Goal: Task Accomplishment & Management: Use online tool/utility

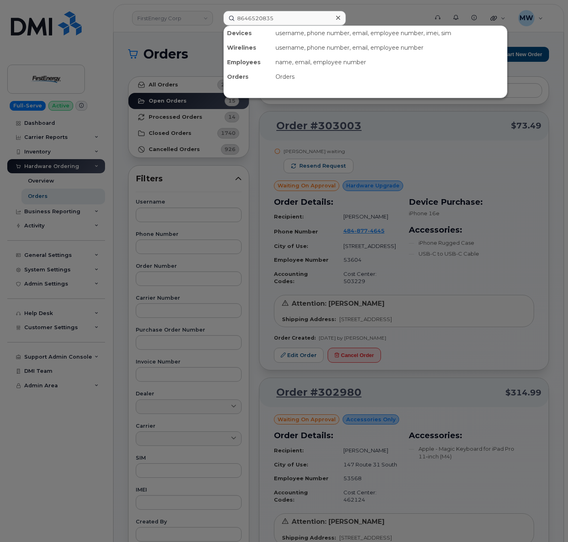
scroll to position [2883, 0]
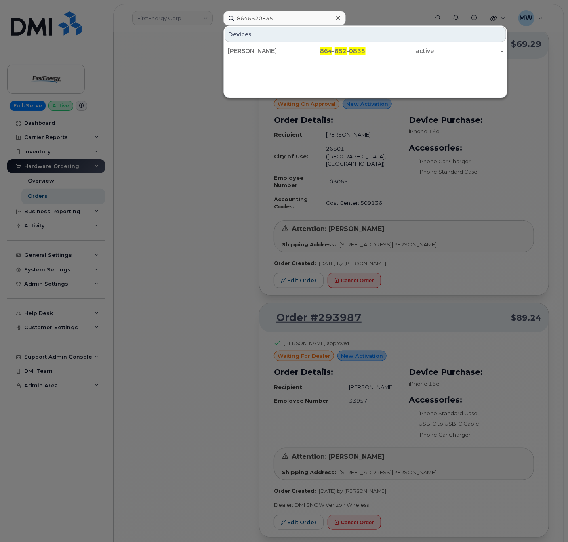
type input "8646520835"
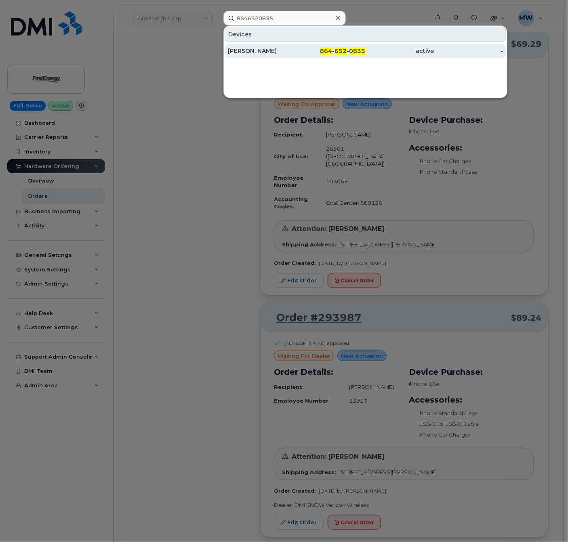
click at [282, 46] on div "[PERSON_NAME]" at bounding box center [262, 51] width 69 height 15
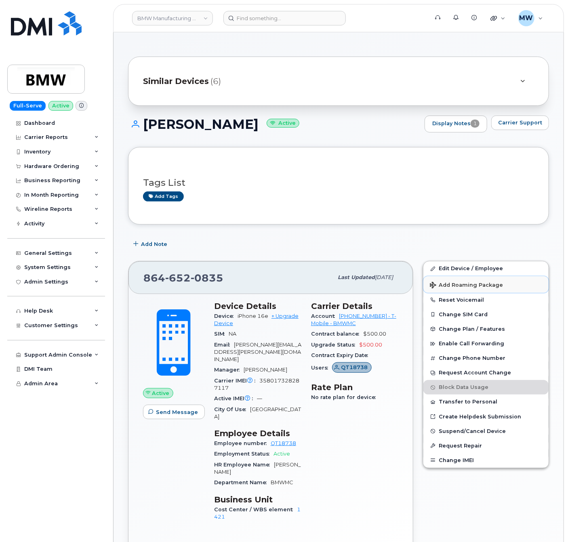
click at [509, 282] on button "Add Roaming Package" at bounding box center [485, 284] width 125 height 17
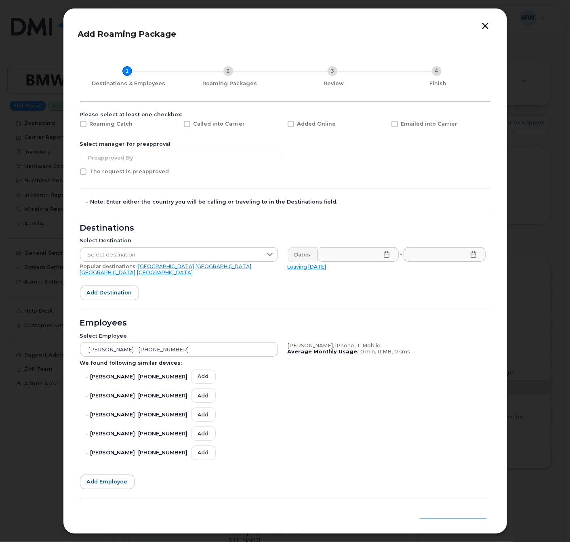
click at [391, 125] on span at bounding box center [394, 124] width 6 height 6
click at [386, 125] on input "Emailed into Carrier" at bounding box center [383, 123] width 4 height 4
checkbox input "true"
click at [144, 251] on span "Select destination" at bounding box center [171, 254] width 182 height 15
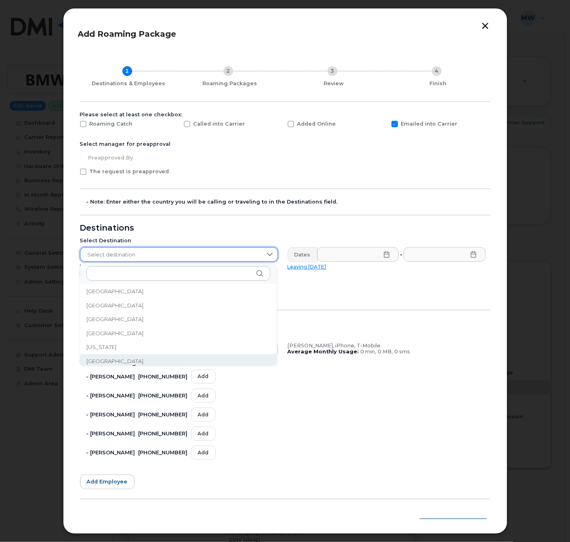
scroll to position [969, 0]
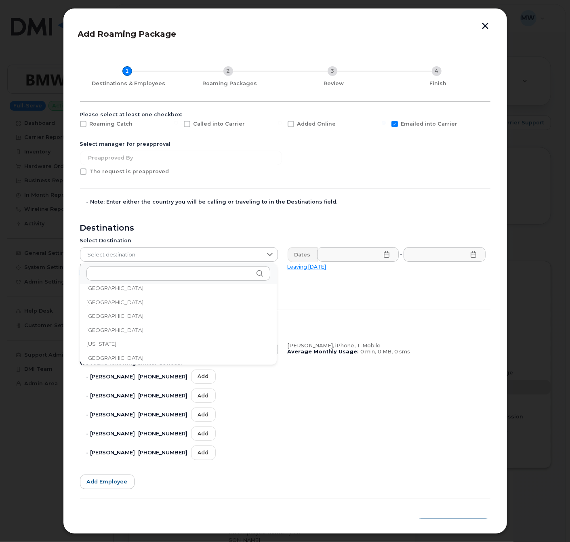
click at [126, 358] on li "Germany" at bounding box center [178, 358] width 197 height 14
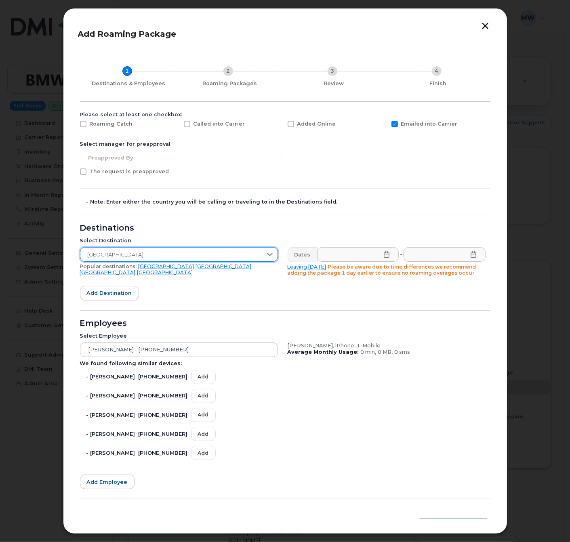
click at [383, 258] on icon at bounding box center [386, 254] width 6 height 6
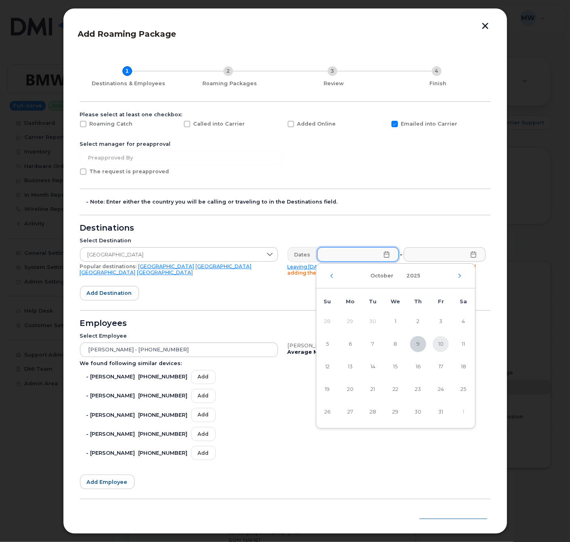
click at [444, 342] on span "10" at bounding box center [440, 344] width 16 height 16
type input "10/10/2025"
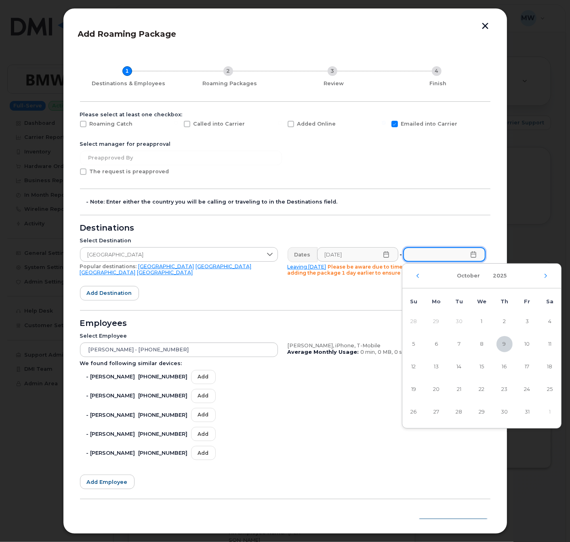
click at [474, 258] on input "text" at bounding box center [444, 254] width 82 height 15
click at [546, 416] on td "1" at bounding box center [549, 411] width 23 height 23
click at [546, 270] on div "October 2025" at bounding box center [481, 276] width 159 height 25
click at [546, 274] on icon "Next Month" at bounding box center [545, 275] width 5 height 6
click at [551, 321] on span "1" at bounding box center [549, 321] width 16 height 16
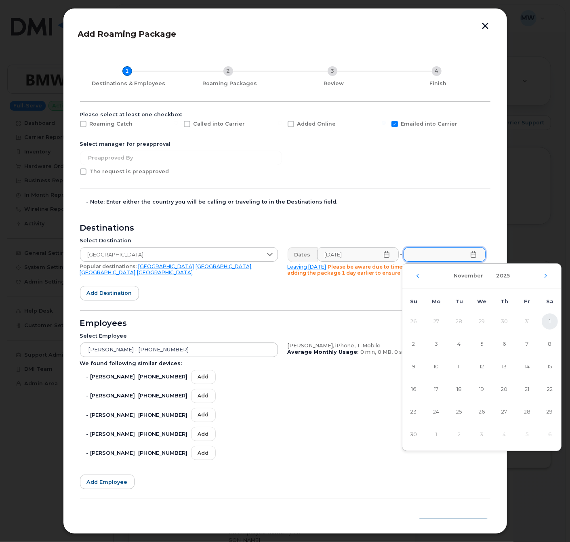
type input "11/01/2025"
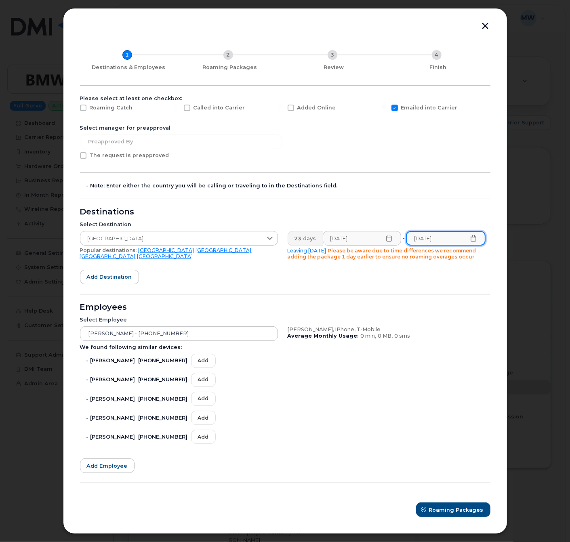
scroll to position [21, 0]
click at [438, 507] on span "Roaming Packages" at bounding box center [456, 510] width 54 height 8
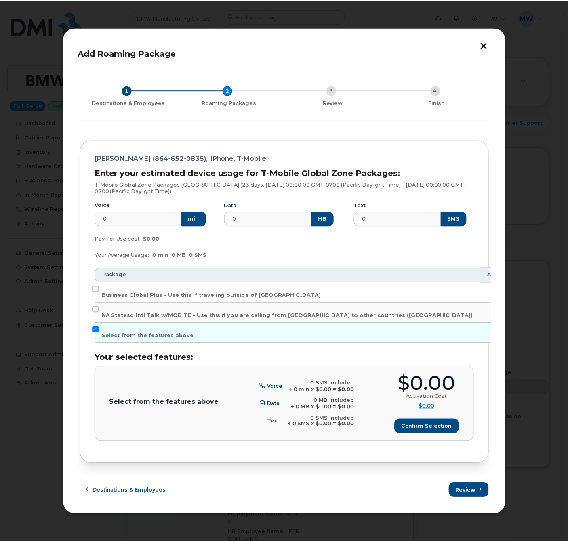
scroll to position [0, 0]
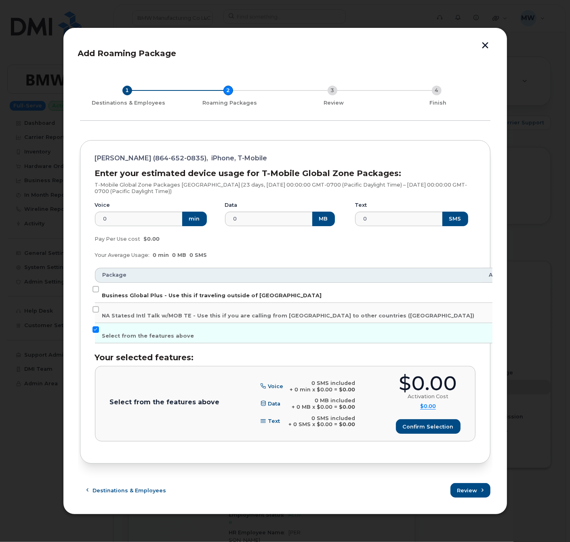
click at [137, 296] on span "Business Global Plus - Use this if traveling outside of North America" at bounding box center [212, 295] width 220 height 6
click at [99, 292] on input "Business Global Plus - Use this if traveling outside of North America" at bounding box center [95, 289] width 6 height 6
checkbox input "true"
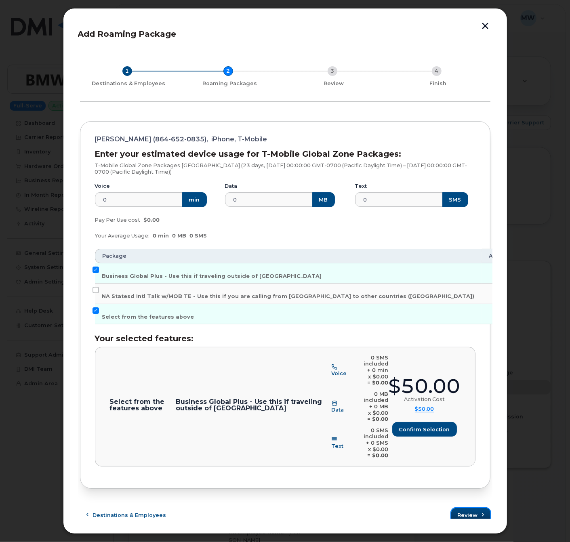
click at [468, 511] on span "Review" at bounding box center [467, 515] width 20 height 8
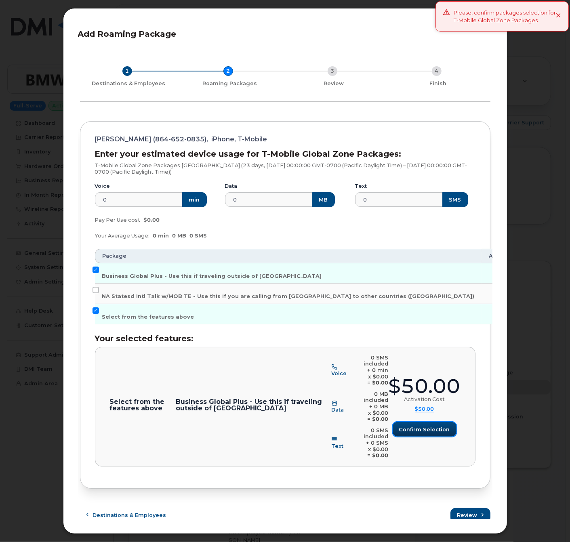
click at [426, 420] on div "$50.00 Activation Cost $50.00 Activation Cost $0 Voice $0 Data $0 Text $0 tiers…" at bounding box center [424, 406] width 72 height 60
click at [444, 438] on div "Select from the features above Business Global Plus - Use this if traveling out…" at bounding box center [285, 406] width 350 height 104
click at [436, 431] on span "Confirm selection" at bounding box center [424, 429] width 51 height 8
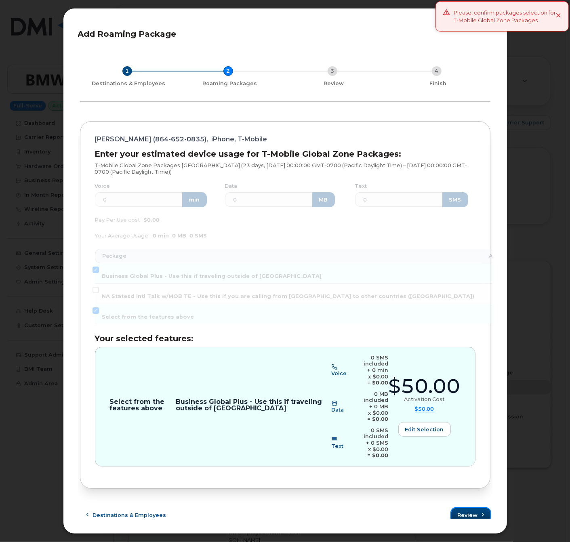
click at [472, 511] on span "Review" at bounding box center [467, 515] width 20 height 8
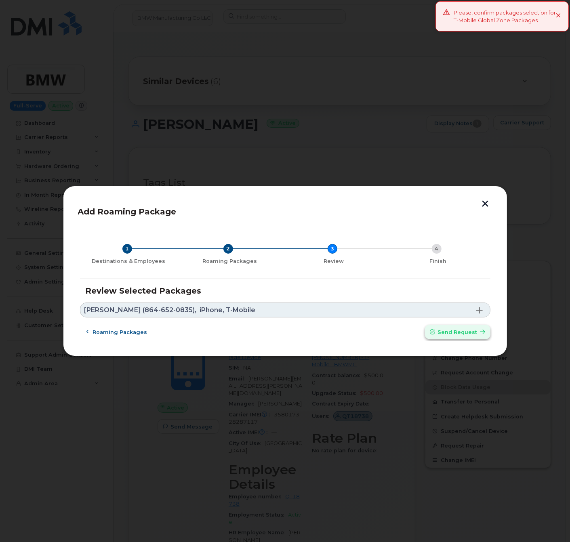
click at [475, 337] on button "Send request" at bounding box center [457, 332] width 65 height 15
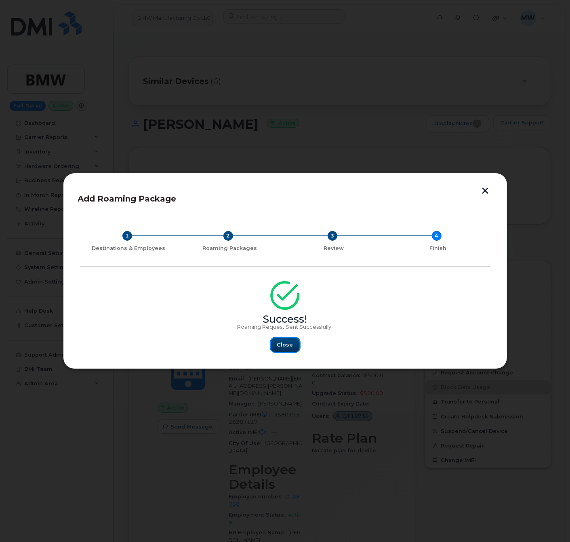
click at [290, 344] on span "Close" at bounding box center [285, 345] width 16 height 8
